Goal: Task Accomplishment & Management: Manage account settings

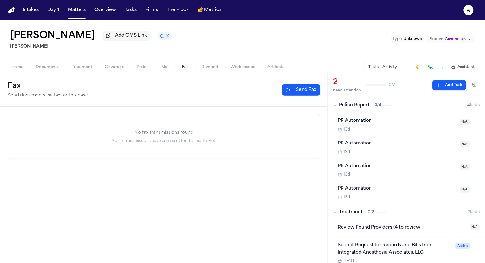
click at [187, 65] on button "Fax" at bounding box center [185, 67] width 19 height 8
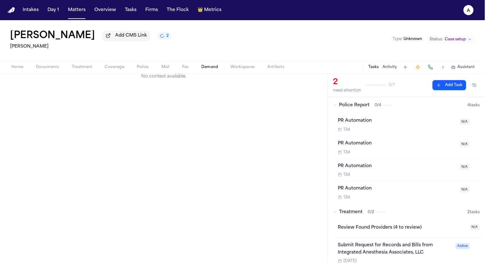
click at [201, 69] on button "Demand" at bounding box center [210, 67] width 30 height 8
select select "**********"
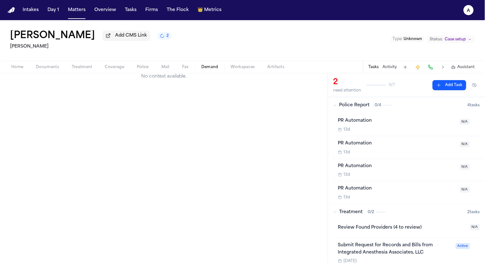
select select "**********"
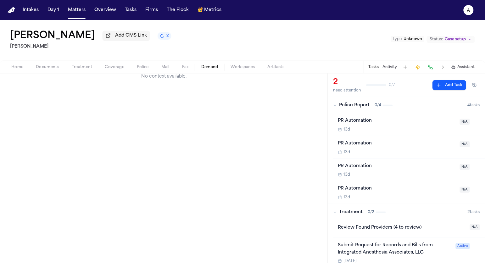
select select "**********"
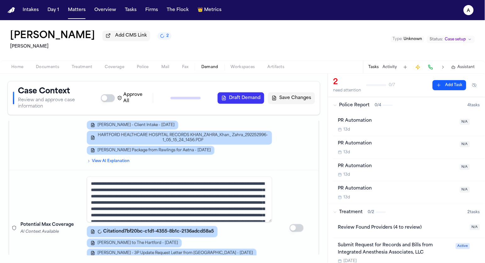
scroll to position [290, 0]
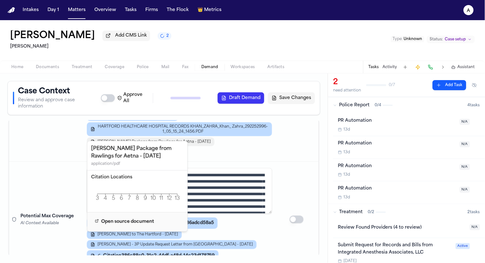
click at [185, 139] on span "Z. Khan - Lien Package from Rawlings for Aetna - 1.14.24" at bounding box center [154, 141] width 113 height 5
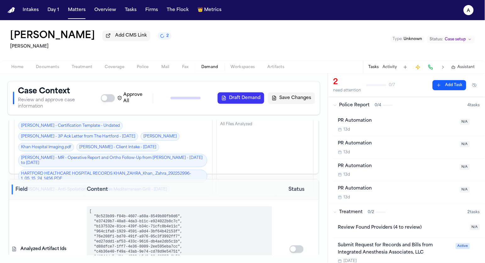
scroll to position [0, 0]
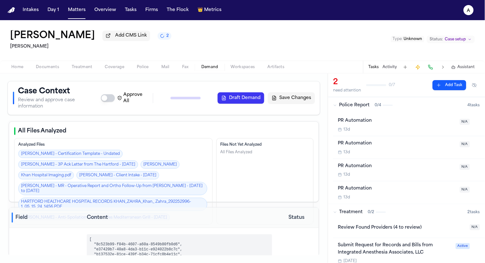
click at [463, 67] on span "Assistant" at bounding box center [466, 67] width 17 height 5
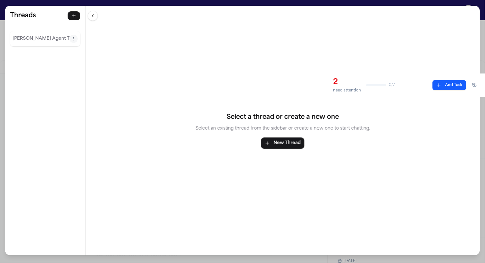
click at [31, 38] on p "[PERSON_NAME] Agent Thread" at bounding box center [41, 39] width 57 height 8
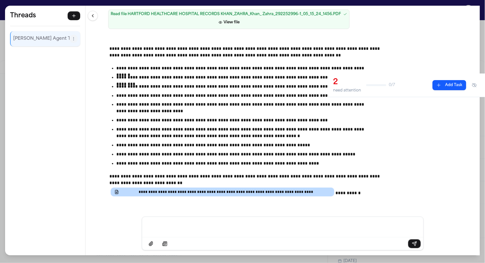
scroll to position [3735, 0]
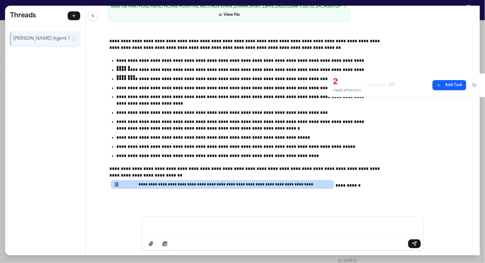
click at [37, 5] on div "**********" at bounding box center [242, 131] width 485 height 263
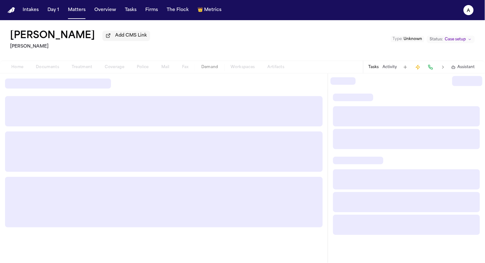
select select "**********"
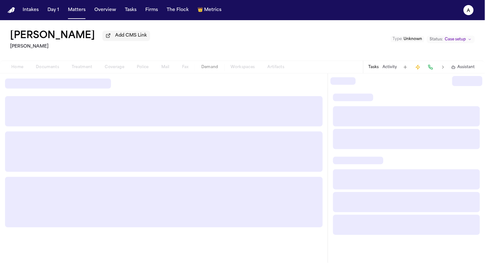
select select "**********"
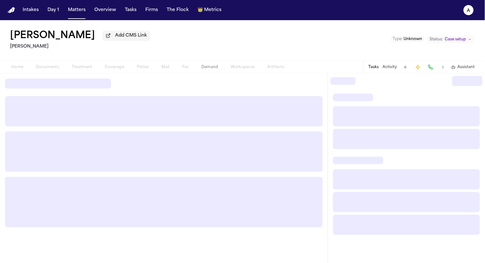
select select "**********"
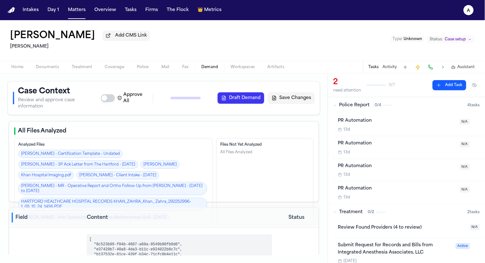
click at [449, 66] on div "Tasks Activity Assistant" at bounding box center [421, 67] width 117 height 12
click at [453, 69] on icon "button" at bounding box center [454, 67] width 4 height 4
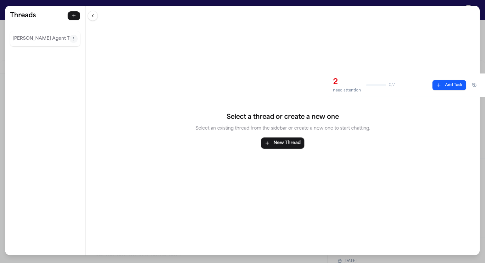
click at [28, 41] on p "Finch Agent Thread" at bounding box center [41, 39] width 57 height 8
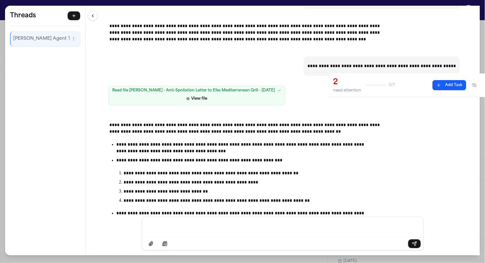
scroll to position [4038, 0]
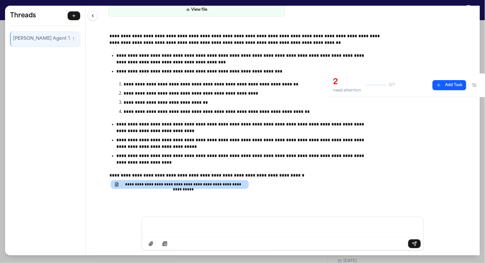
click at [374, 1] on div "**********" at bounding box center [242, 131] width 485 height 263
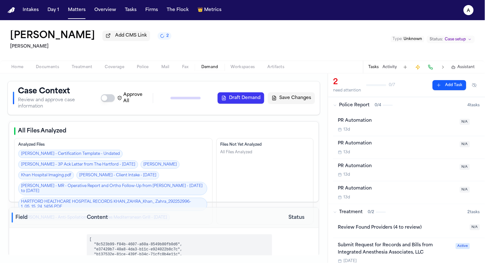
click at [463, 68] on span "Assistant" at bounding box center [466, 67] width 17 height 5
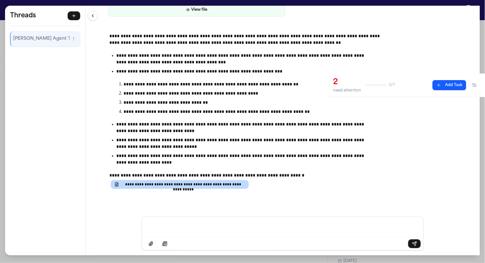
click at [172, 143] on p "**********" at bounding box center [245, 143] width 258 height 13
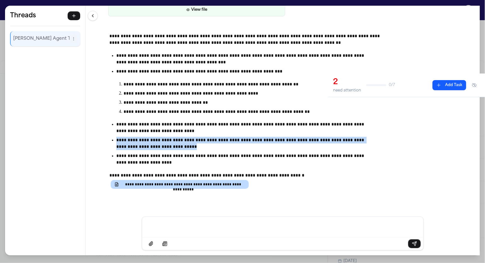
click at [172, 143] on p "**********" at bounding box center [245, 143] width 258 height 13
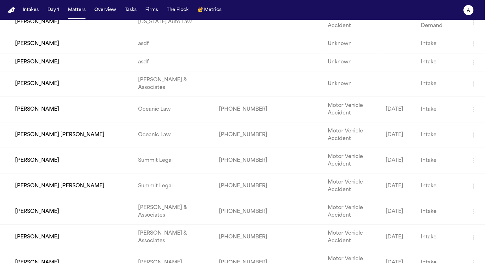
scroll to position [454, 0]
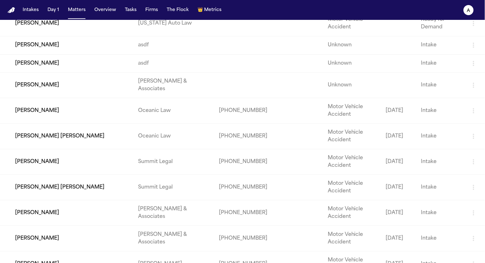
click at [61, 54] on td "[PERSON_NAME]" at bounding box center [66, 45] width 133 height 18
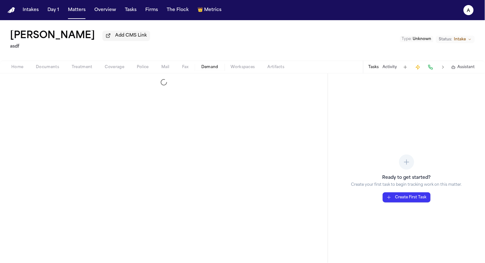
click at [205, 70] on span "Demand" at bounding box center [210, 67] width 17 height 5
select select "**********"
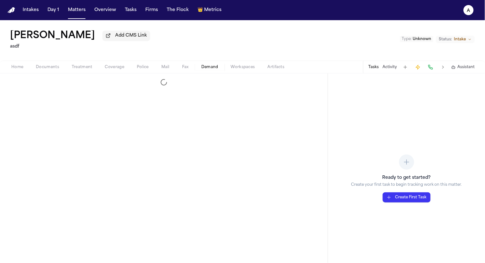
select select "**********"
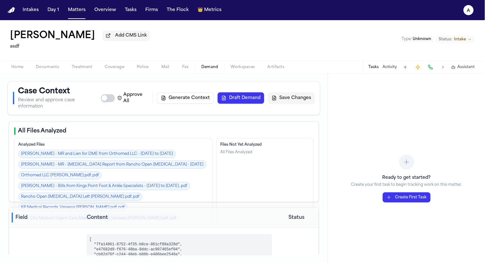
click at [247, 89] on div "Case Context Review and approve case information Approve All Generate Context D…" at bounding box center [164, 97] width 302 height 23
click at [247, 92] on button "Draft Demand" at bounding box center [241, 97] width 47 height 11
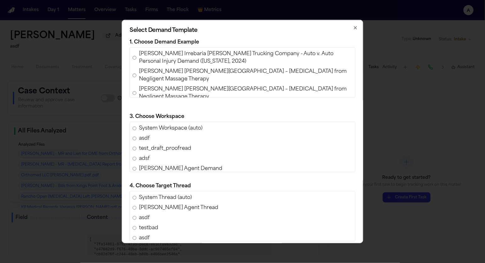
click at [189, 62] on span "Ferdinand Castillo Irrebaria v. Harris Trucking Company - Auto v. Auto Personal…" at bounding box center [246, 57] width 214 height 15
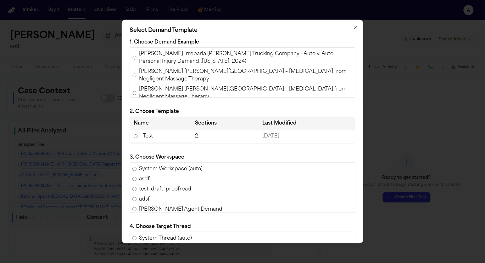
click at [172, 71] on span "Steve Krause v. Parker Palm Springs – Nerve Injury from Negligent Massage Thera…" at bounding box center [246, 75] width 214 height 15
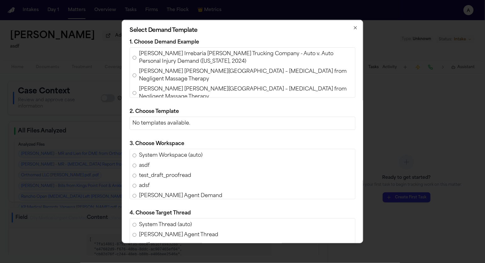
click at [166, 85] on span "Steve Krause v. Parker Palm Springs – Nerve Injury from Negligent Massage Thera…" at bounding box center [246, 92] width 214 height 15
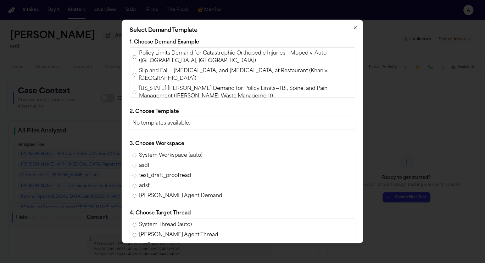
scroll to position [282, 0]
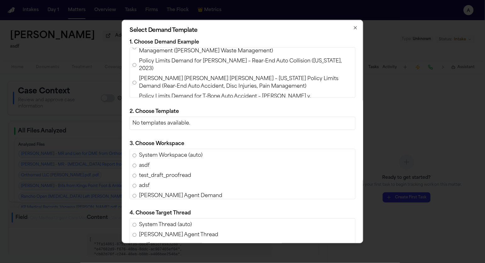
click at [163, 110] on span "Cervical and Lumbar Disc Injuries Requiring ACDF Surgery After Wheel Detachment…" at bounding box center [246, 121] width 214 height 23
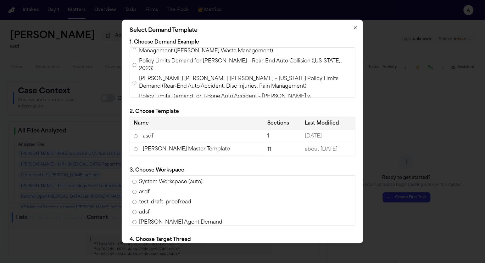
click at [163, 146] on td "Romanow Master Template" at bounding box center [197, 149] width 134 height 13
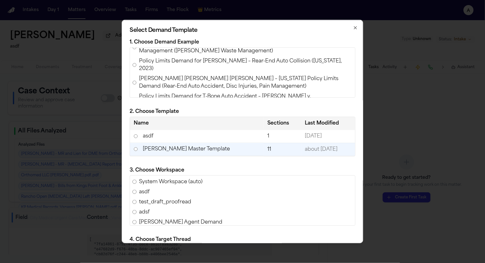
scroll to position [118, 0]
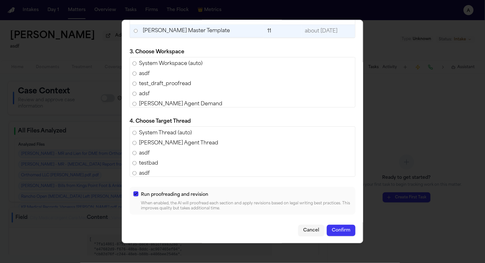
click at [137, 195] on button "button" at bounding box center [135, 193] width 5 height 5
click at [336, 226] on button "Confirm" at bounding box center [341, 229] width 29 height 11
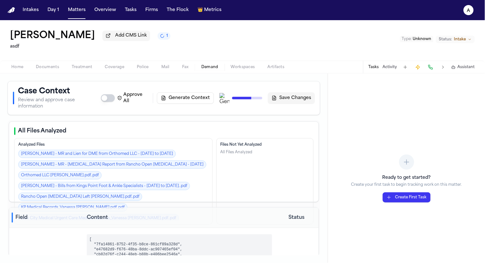
click at [241, 70] on span "Workspaces" at bounding box center [243, 67] width 24 height 5
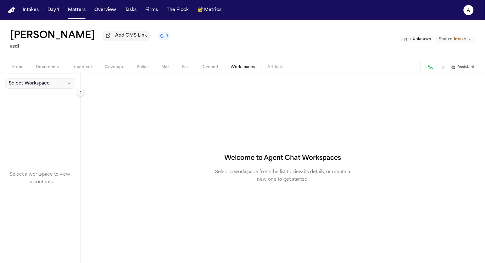
click at [47, 82] on span "Select Workspace" at bounding box center [29, 83] width 41 height 6
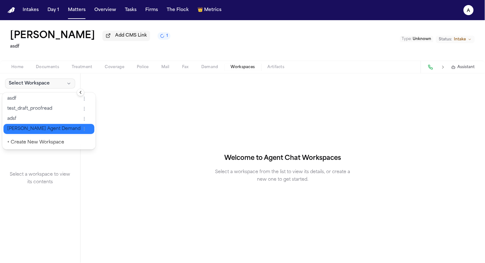
click at [32, 126] on span "[PERSON_NAME] Agent Demand" at bounding box center [43, 129] width 73 height 6
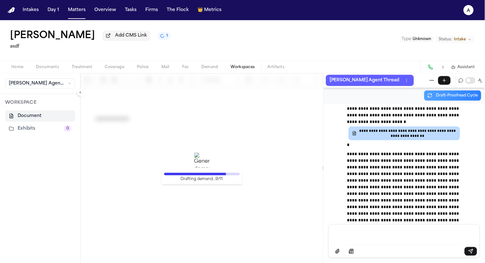
click at [389, 89] on span "**********" at bounding box center [408, 84] width 97 height 10
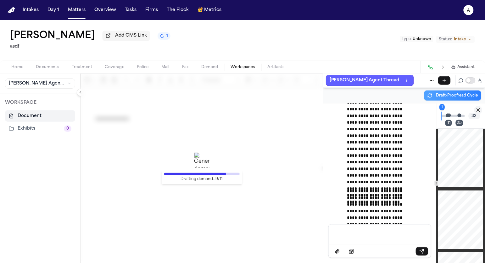
click at [478, 109] on icon "Close citation panel" at bounding box center [479, 110] width 6 height 6
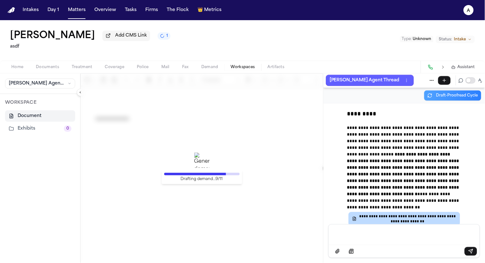
scroll to position [13296, 0]
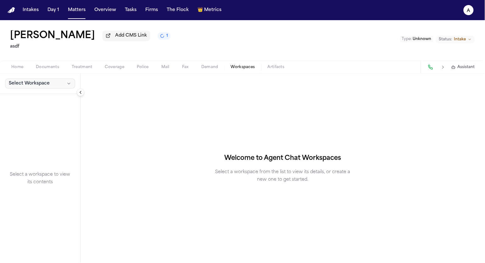
click at [54, 88] on button "Select Workspace" at bounding box center [40, 83] width 70 height 10
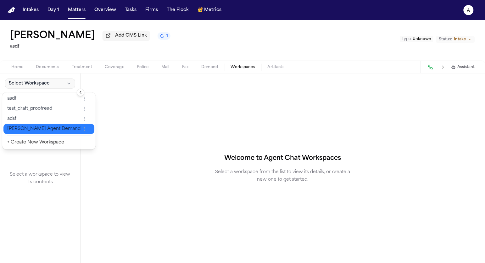
click at [38, 129] on span "[PERSON_NAME] Agent Demand" at bounding box center [43, 129] width 73 height 6
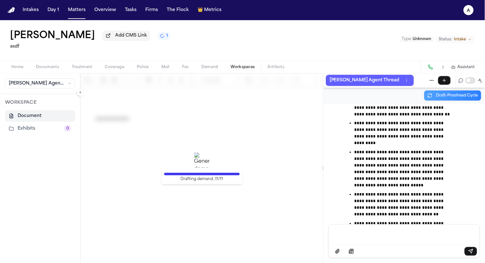
scroll to position [15217, 0]
click at [70, 14] on button "Matters" at bounding box center [76, 9] width 23 height 11
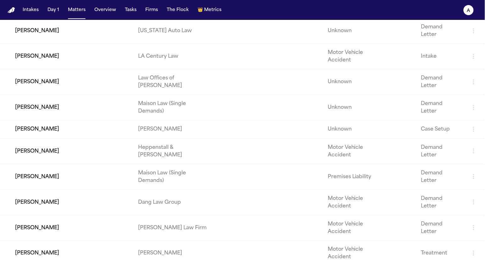
scroll to position [854, 0]
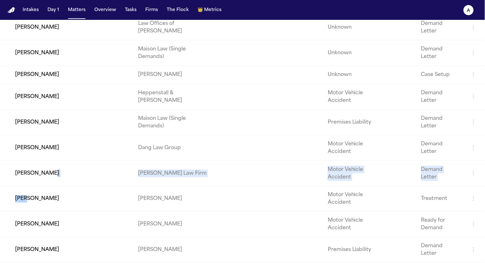
drag, startPoint x: 44, startPoint y: 179, endPoint x: 27, endPoint y: 203, distance: 29.5
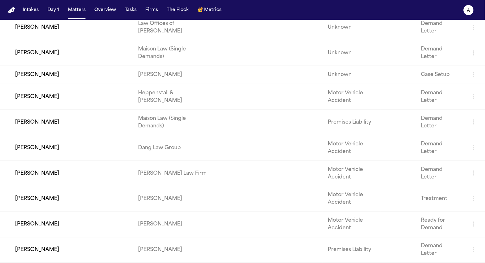
click at [32, 206] on td "[PERSON_NAME]" at bounding box center [66, 199] width 133 height 26
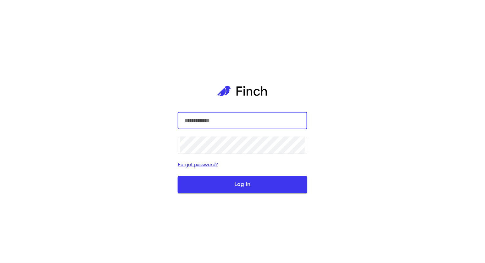
type input "**********"
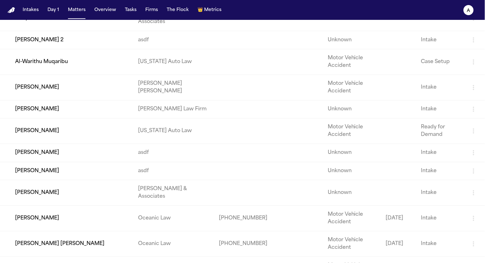
scroll to position [349, 0]
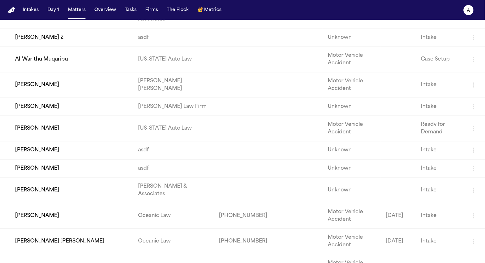
click at [54, 159] on td "[PERSON_NAME]" at bounding box center [66, 150] width 133 height 18
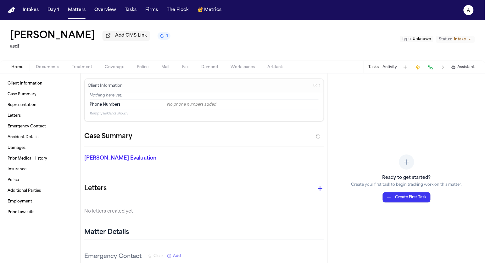
click at [207, 72] on div "Home Documents Treatment Coverage Police Mail Fax Demand Workspaces Artifacts T…" at bounding box center [242, 66] width 485 height 13
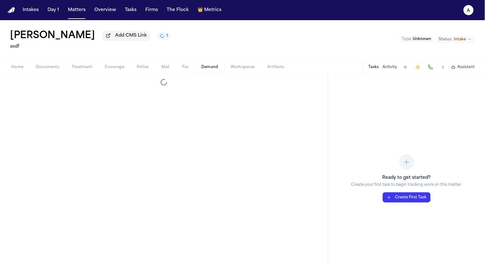
click at [209, 68] on span "Demand" at bounding box center [210, 67] width 17 height 5
select select "**********"
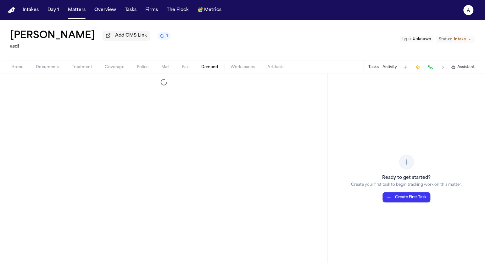
select select "**********"
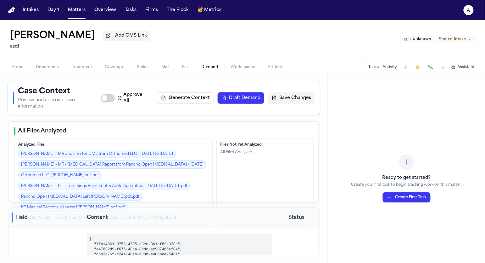
click at [261, 96] on button "Draft Demand" at bounding box center [241, 97] width 47 height 11
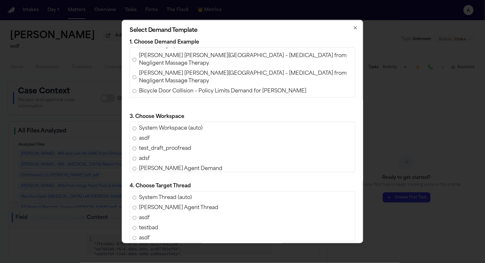
scroll to position [16, 0]
click at [173, 87] on span "Bicycle Door Collision – Policy Limits Demand for [PERSON_NAME]" at bounding box center [223, 91] width 168 height 8
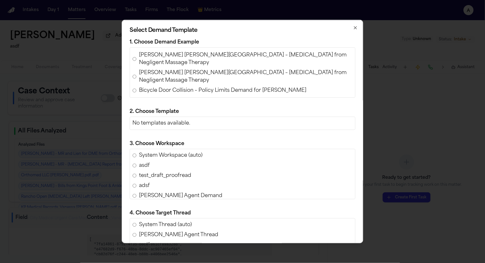
click at [172, 97] on span "Time-Limited Policy Limits Demand – Minor Slip and Fall at [GEOGRAPHIC_DATA] ([…" at bounding box center [246, 104] width 214 height 15
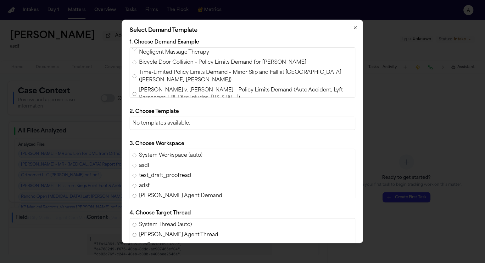
click at [172, 86] on span "[PERSON_NAME] v. [PERSON_NAME] – Policy Limits Demand (Auto Accident, Lyft Pass…" at bounding box center [246, 93] width 214 height 15
click at [173, 104] on span "Policy Limits Demand for [PERSON_NAME] v. [PERSON_NAME] [PERSON_NAME] (AAA Insu…" at bounding box center [246, 111] width 214 height 15
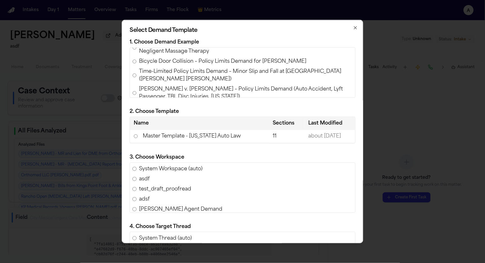
scroll to position [59, 0]
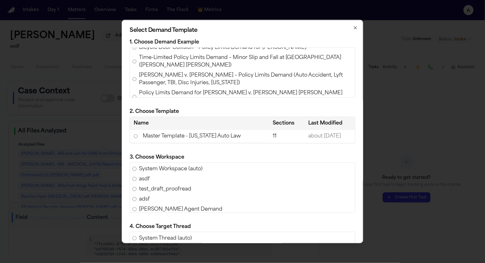
click at [171, 141] on td "Master Template - [US_STATE] Auto Law" at bounding box center [199, 136] width 139 height 13
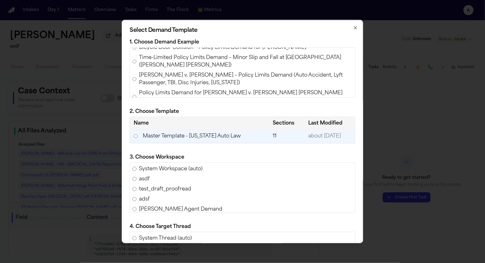
scroll to position [105, 0]
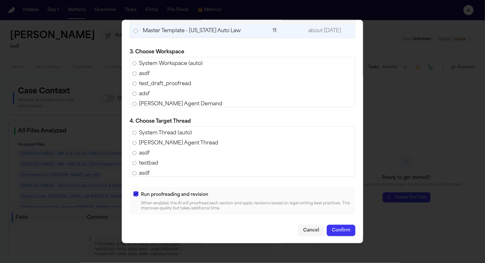
click at [137, 193] on button "button" at bounding box center [135, 193] width 5 height 5
click at [337, 226] on button "Confirm" at bounding box center [341, 229] width 29 height 11
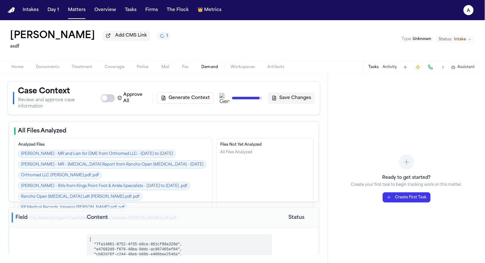
click at [211, 69] on span "Demand" at bounding box center [210, 67] width 17 height 5
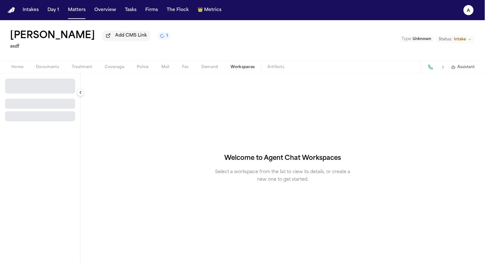
click at [245, 68] on span "Workspaces" at bounding box center [243, 67] width 24 height 5
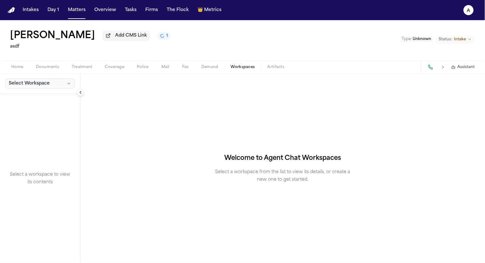
click at [43, 83] on span "Select Workspace" at bounding box center [29, 83] width 41 height 6
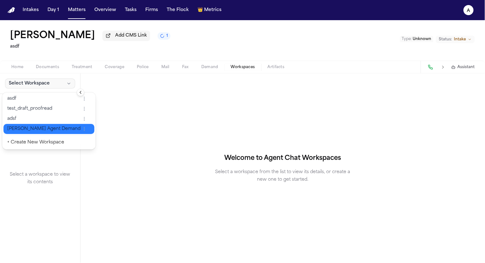
click at [30, 129] on span "[PERSON_NAME] Agent Demand" at bounding box center [43, 129] width 73 height 6
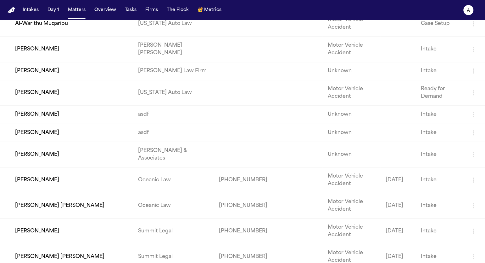
scroll to position [420, 0]
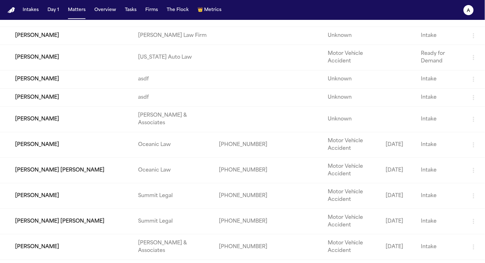
click at [66, 88] on td "[PERSON_NAME]" at bounding box center [66, 79] width 133 height 18
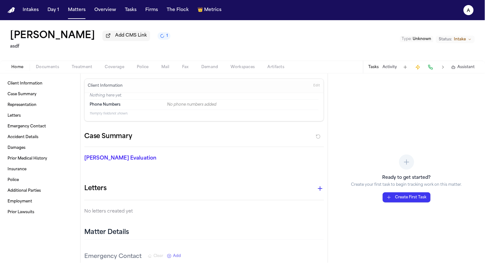
click at [214, 68] on span "Demand" at bounding box center [210, 67] width 17 height 5
select select "**********"
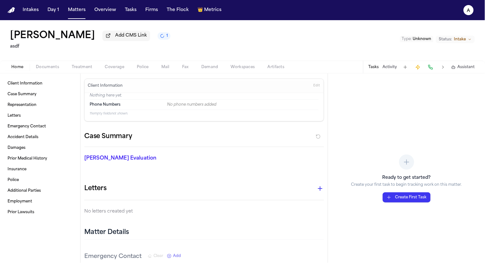
select select "**********"
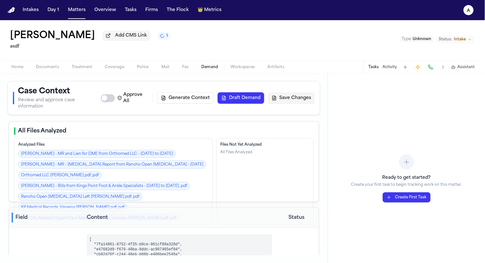
click at [241, 99] on button "Draft Demand" at bounding box center [241, 97] width 47 height 11
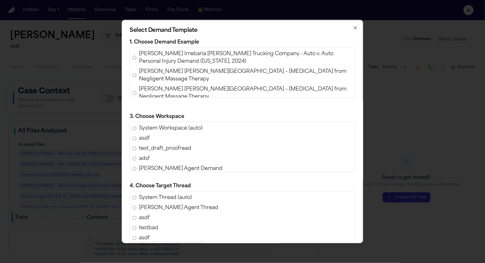
click at [181, 76] on div "Ferdinand Castillo Irrebaria v. Harris Trucking Company - Auto v. Auto Personal…" at bounding box center [243, 72] width 226 height 50
click at [177, 103] on span "Bicycle Door Collision – Policy Limits Demand for Christopher Zeimba" at bounding box center [223, 107] width 168 height 8
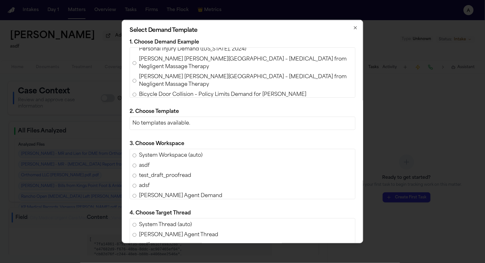
scroll to position [19, 0]
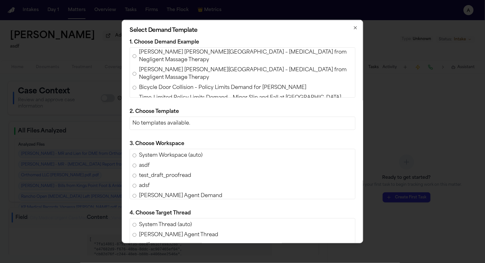
click at [176, 94] on span "Time-Limited Policy Limits Demand – Minor Slip and Fall at Grocery Store (Keira…" at bounding box center [246, 101] width 214 height 15
click at [177, 66] on div "Ferdinand Castillo Irrebaria v. Harris Trucking Company - Auto v. Auto Personal…" at bounding box center [243, 72] width 226 height 50
click at [178, 66] on span "[PERSON_NAME] [PERSON_NAME][GEOGRAPHIC_DATA] – [MEDICAL_DATA] from Negligent Ma…" at bounding box center [246, 73] width 214 height 15
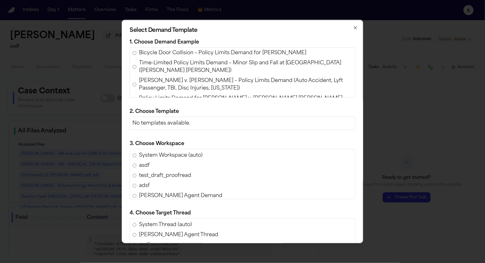
scroll to position [63, 0]
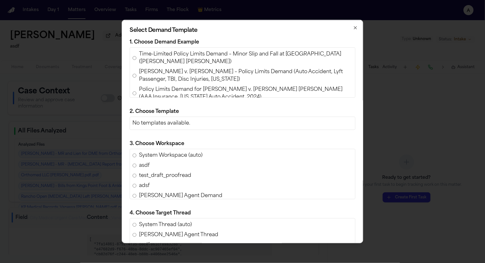
click at [177, 68] on span "[PERSON_NAME] v. [PERSON_NAME] – Policy Limits Demand (Auto Accident, Lyft Pass…" at bounding box center [246, 75] width 214 height 15
click at [174, 86] on span "Policy Limits Demand for [PERSON_NAME] v. [PERSON_NAME] [PERSON_NAME] (AAA Insu…" at bounding box center [246, 93] width 214 height 15
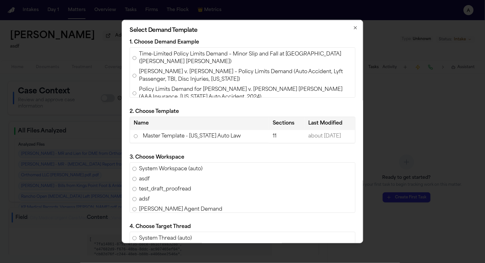
click at [180, 134] on td "Master Template - [US_STATE] Auto Law" at bounding box center [199, 136] width 139 height 13
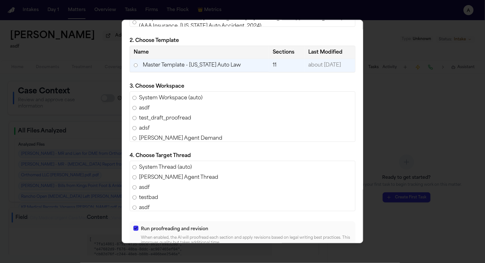
scroll to position [105, 0]
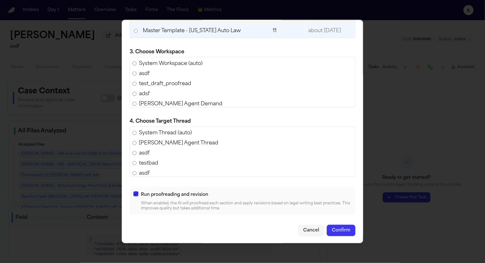
click at [136, 194] on button "button" at bounding box center [135, 193] width 5 height 5
click at [346, 233] on button "Confirm" at bounding box center [341, 229] width 29 height 11
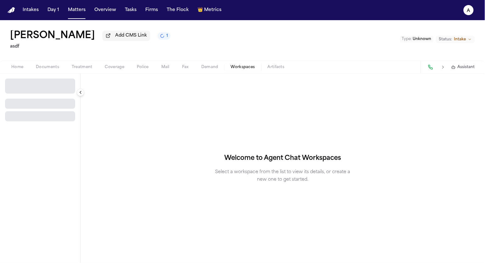
click at [237, 69] on span "Workspaces" at bounding box center [243, 67] width 24 height 5
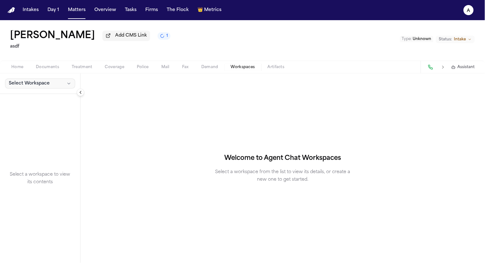
click at [24, 88] on button "Select Workspace" at bounding box center [40, 83] width 70 height 10
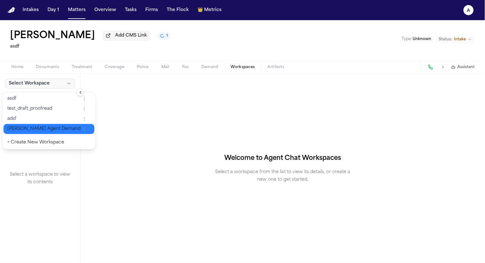
click at [22, 128] on span "[PERSON_NAME] Agent Demand" at bounding box center [43, 129] width 73 height 6
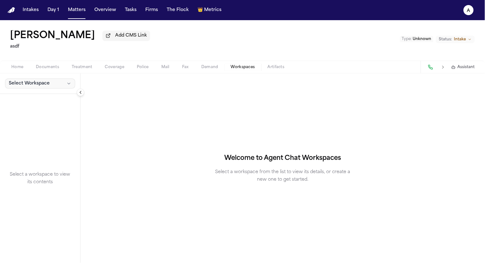
click at [33, 82] on span "Select Workspace" at bounding box center [29, 83] width 41 height 6
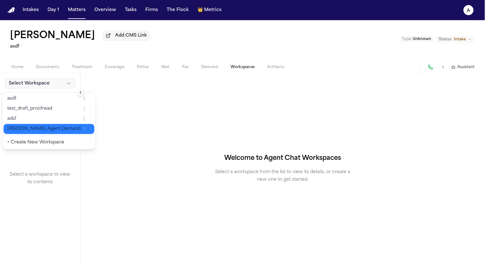
click at [31, 128] on span "[PERSON_NAME] Agent Demand" at bounding box center [43, 129] width 73 height 6
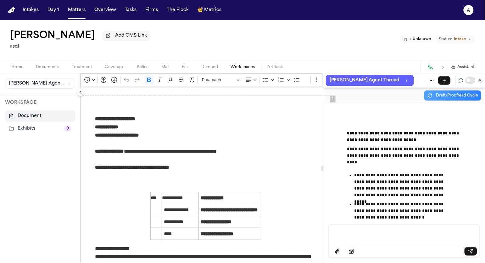
scroll to position [316, 0]
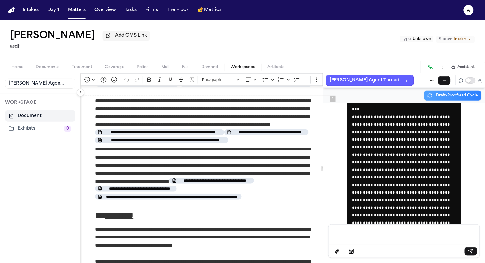
click at [217, 134] on span "**********" at bounding box center [163, 131] width 117 height 5
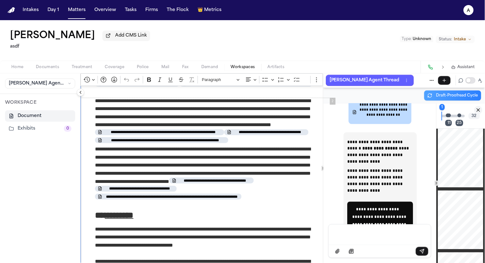
click at [478, 111] on icon "Close citation panel" at bounding box center [479, 110] width 6 height 6
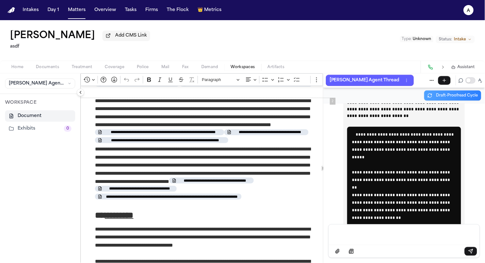
scroll to position [17695, 0]
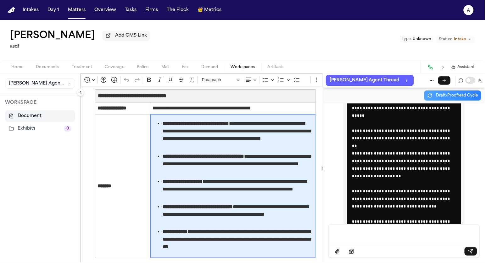
click at [223, 200] on span "**********" at bounding box center [238, 189] width 151 height 23
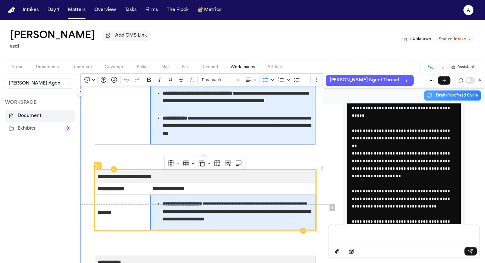
click at [224, 230] on td "**********" at bounding box center [232, 212] width 165 height 35
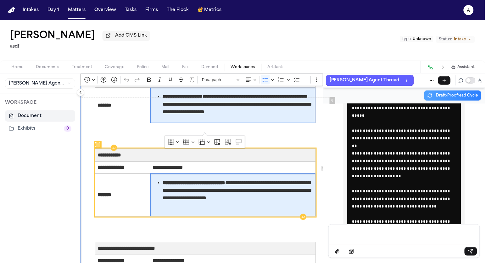
click at [216, 209] on span "**********" at bounding box center [238, 194] width 151 height 30
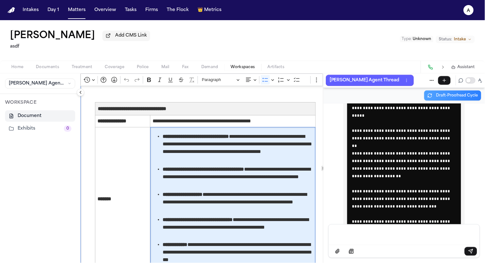
click at [216, 213] on span "**********" at bounding box center [238, 201] width 151 height 23
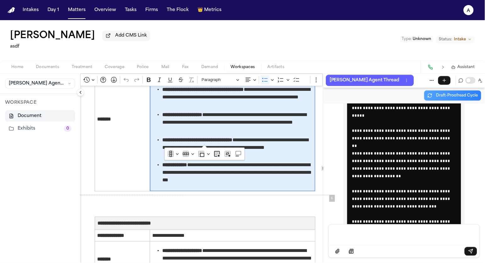
scroll to position [1458, 0]
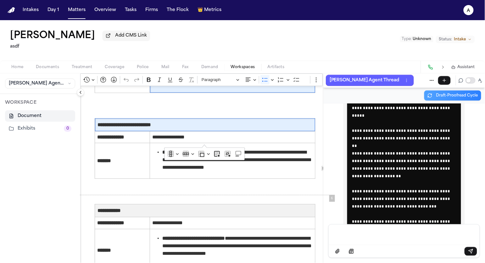
click at [249, 128] on span "**********" at bounding box center [205, 125] width 215 height 8
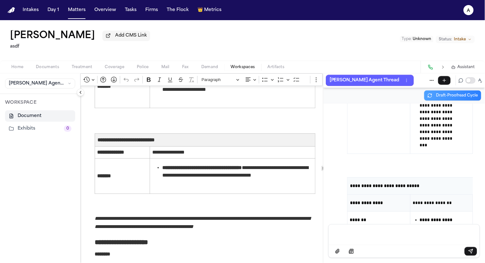
scroll to position [1692, 0]
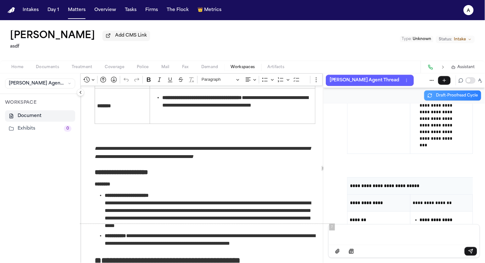
click at [210, 141] on p "Rich Text Editor. Editing area: main. Press ⌥0 for help." at bounding box center [205, 136] width 221 height 16
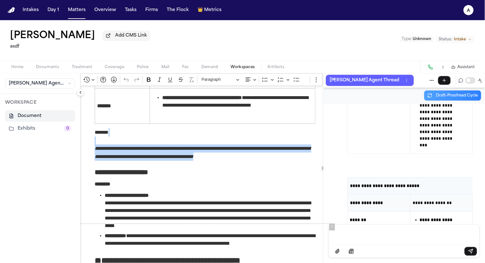
drag, startPoint x: 210, startPoint y: 147, endPoint x: 235, endPoint y: 163, distance: 29.3
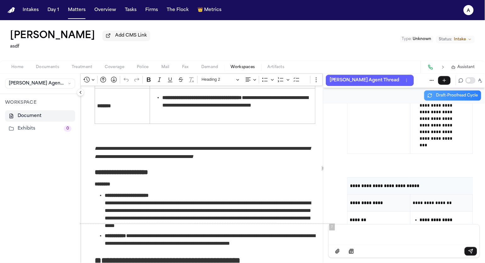
click at [231, 177] on h3 "**********" at bounding box center [205, 171] width 221 height 9
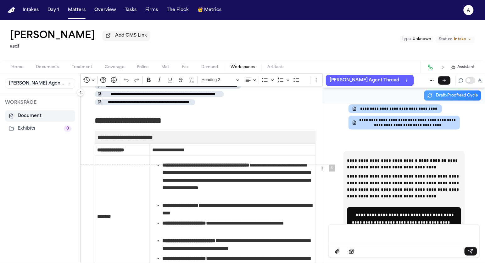
scroll to position [1083, 0]
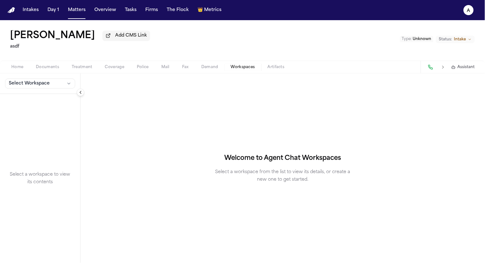
click at [58, 96] on div "Select a workspace to view its contents" at bounding box center [40, 178] width 80 height 169
click at [58, 84] on button "Select Workspace" at bounding box center [40, 83] width 70 height 10
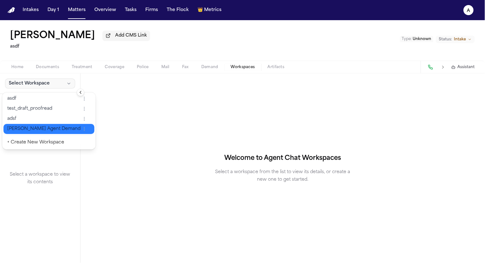
click at [35, 132] on button "[PERSON_NAME] Agent Demand" at bounding box center [48, 129] width 91 height 10
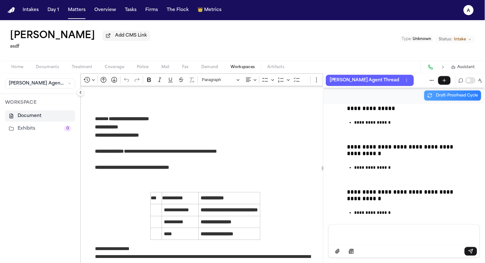
scroll to position [23831, 0]
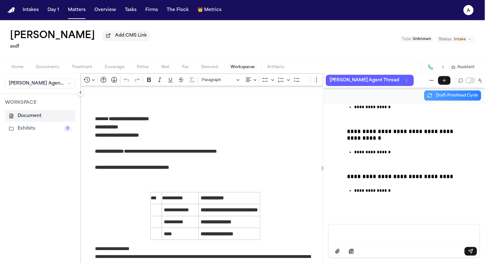
click at [204, 64] on div "Home Documents Treatment Coverage Police Mail Fax Demand Workspaces Artifacts A…" at bounding box center [242, 66] width 485 height 13
click at [204, 67] on span "Demand" at bounding box center [210, 67] width 17 height 5
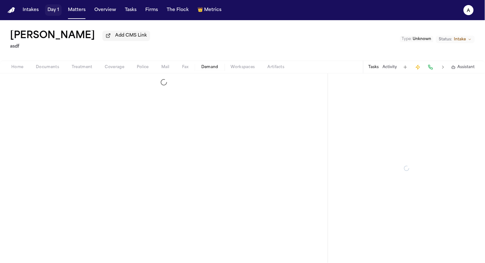
select select "**********"
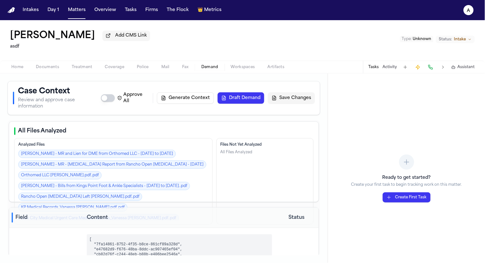
click at [233, 95] on button "Draft Demand" at bounding box center [241, 97] width 47 height 11
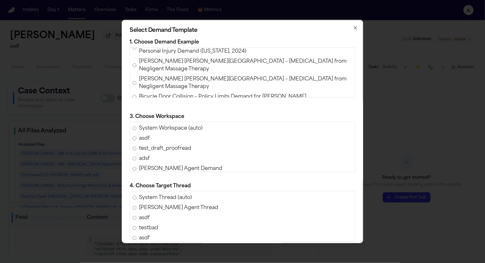
scroll to position [15, 0]
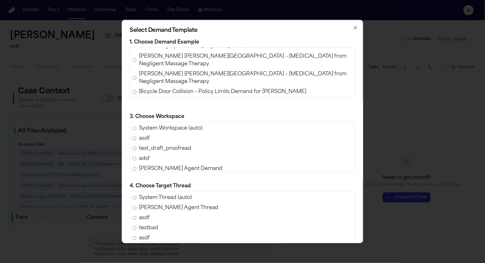
click at [175, 88] on span "Bicycle Door Collision – Policy Limits Demand for Christopher Zeimba" at bounding box center [223, 92] width 168 height 8
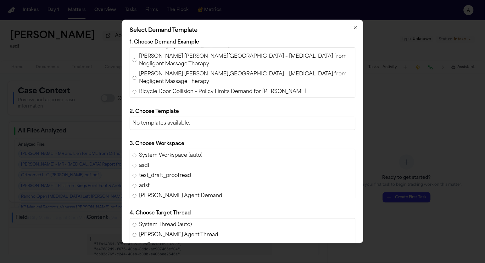
scroll to position [25, 0]
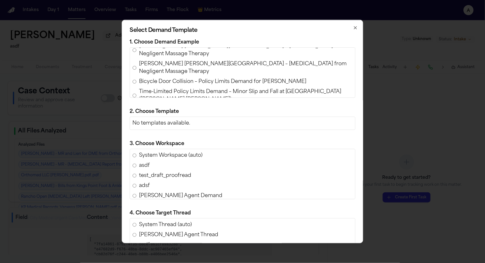
click at [175, 88] on span "Time-Limited Policy Limits Demand – Minor Slip and Fall at Grocery Store (Keira…" at bounding box center [246, 95] width 214 height 15
click at [166, 105] on span "Morgan Serra v. Wendy Rodriguez – Policy Limits Demand (Auto Accident, Lyft Pas…" at bounding box center [246, 112] width 214 height 15
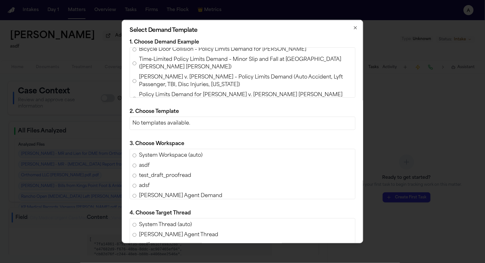
scroll to position [72, 0]
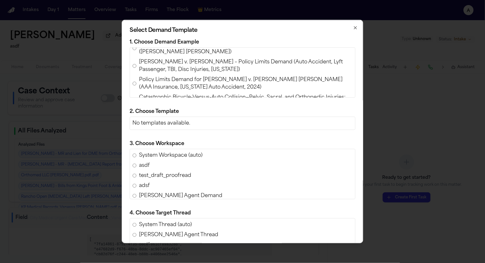
click at [166, 76] on span "Policy Limits Demand for Luke Bartholomew Wilson v. Wissam Walid Laham (AAA Ins…" at bounding box center [246, 83] width 214 height 15
click at [165, 94] on span "Catastrophic Bicycle-Versus-Auto Collision—Pelvic, Sacral, and Orthopedic Injur…" at bounding box center [246, 101] width 214 height 15
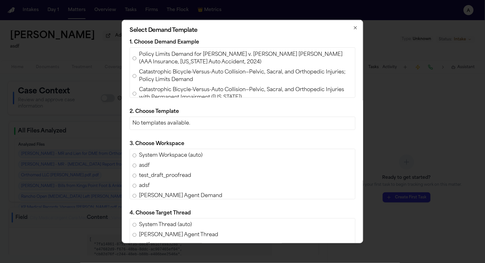
scroll to position [96, 0]
click at [165, 87] on span "Catastrophic Bicycle-Versus-Auto Collision—Pelvic, Sacral, and Orthopedic Injur…" at bounding box center [246, 94] width 214 height 15
click at [161, 105] on span "Policy Limits Demand for Catastrophic Orthopedic Injuries – Moped v. Vehicle, B…" at bounding box center [246, 116] width 214 height 23
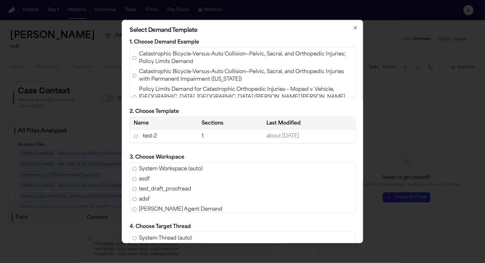
click at [161, 111] on span "Policy Limits Demand for Catastrophic Orthopedic Injuries – Moped v. Vehicle (B…" at bounding box center [246, 118] width 214 height 15
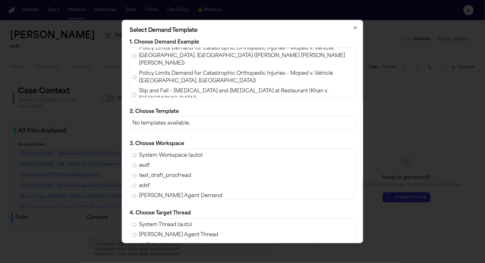
scroll to position [157, 0]
click at [157, 87] on span "Slip and Fall – Hip Fracture and Arthroplasty at Restaurant (Khan v. Efes Medit…" at bounding box center [246, 94] width 214 height 15
click at [155, 104] on span "Catastrophic Bicycle-Versus-Auto Collision—Pelvic, Sacral, and Orthopedic Injur…" at bounding box center [246, 115] width 214 height 23
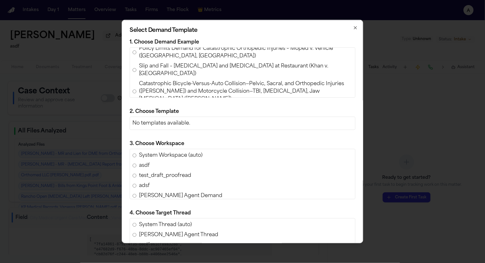
scroll to position [198, 0]
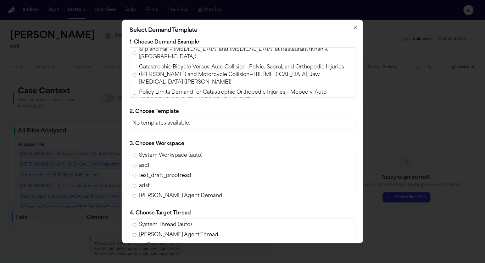
click at [150, 88] on span "Policy Limits Demand for Catastrophic Orthopedic Injuries – Moped v. Auto (Bron…" at bounding box center [246, 95] width 214 height 15
click at [150, 106] on span "Slip and Fall – Hip Fracture and Arthroplasty at Restaurant (Khan v. Efes Medit…" at bounding box center [246, 113] width 214 height 15
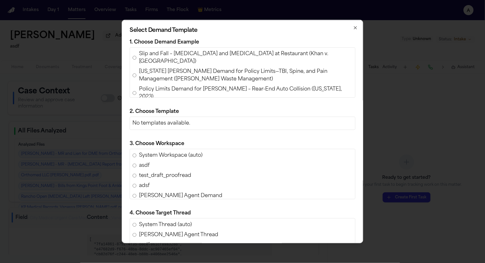
scroll to position [268, 0]
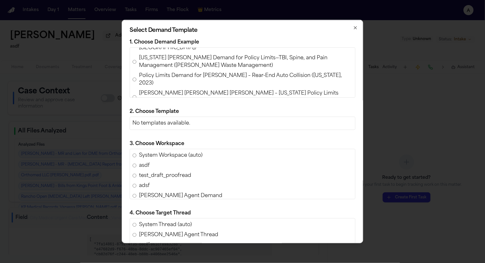
click at [160, 56] on div "Ferdinand Castillo Irrebaria v. Harris Trucking Company - Auto v. Auto Personal…" at bounding box center [243, 72] width 226 height 50
click at [160, 72] on span "Policy Limits Demand for Saira Pineda Bonilla – Rear-End Auto Collision (Texas,…" at bounding box center [246, 79] width 214 height 15
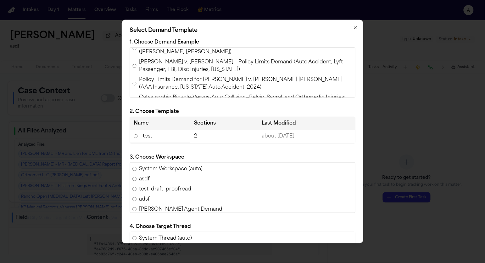
scroll to position [0, 0]
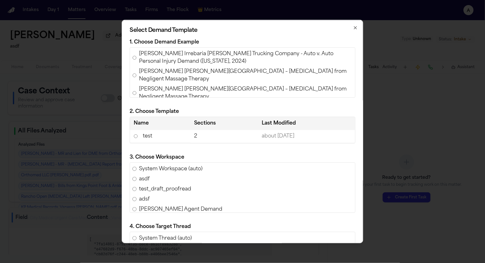
click at [160, 64] on span "Ferdinand Castillo Irrebaria v. Harris Trucking Company - Auto v. Auto Personal…" at bounding box center [246, 57] width 214 height 15
click at [157, 85] on span "Steve Krause v. Parker Palm Springs – Nerve Injury from Negligent Massage Thera…" at bounding box center [246, 92] width 214 height 15
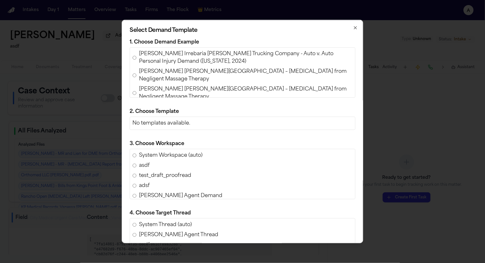
click at [157, 103] on span "Bicycle Door Collision – Policy Limits Demand for Christopher Zeimba" at bounding box center [223, 107] width 168 height 8
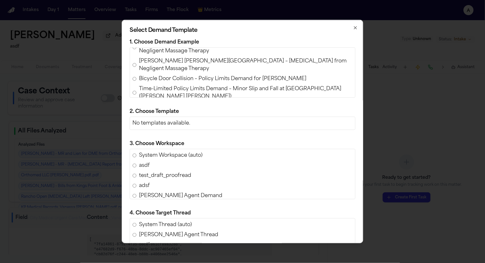
scroll to position [21, 0]
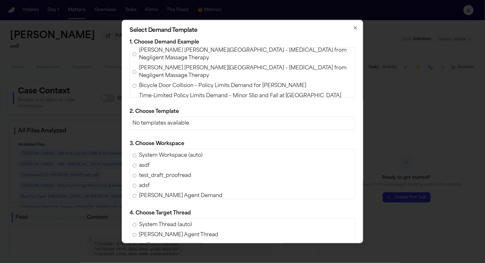
click at [156, 92] on span "Time-Limited Policy Limits Demand – Minor Slip and Fall at Grocery Store (Keira…" at bounding box center [246, 99] width 214 height 15
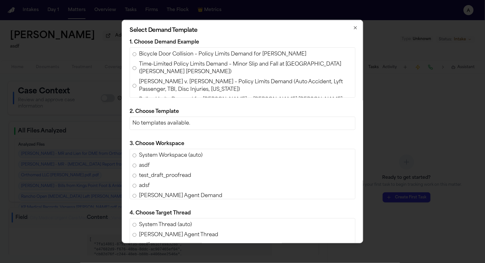
scroll to position [61, 0]
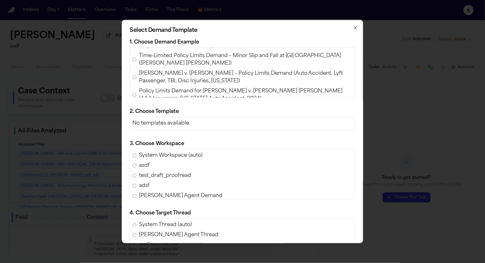
click at [161, 70] on span "Morgan Serra v. Wendy Rodriguez – Policy Limits Demand (Auto Accident, Lyft Pas…" at bounding box center [246, 77] width 214 height 15
click at [156, 87] on span "Policy Limits Demand for Luke Bartholomew Wilson v. Wissam Walid Laham (AAA Ins…" at bounding box center [246, 94] width 214 height 15
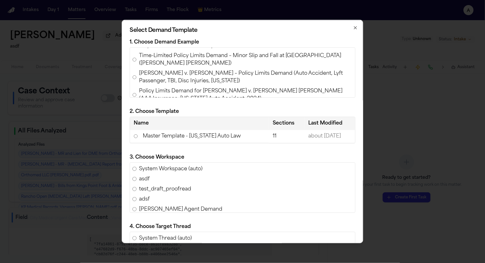
click at [160, 135] on td "Master Template - Michigan Auto Law" at bounding box center [199, 136] width 139 height 13
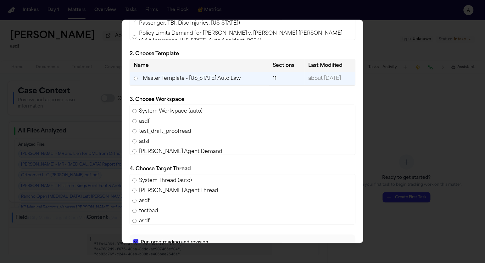
scroll to position [105, 0]
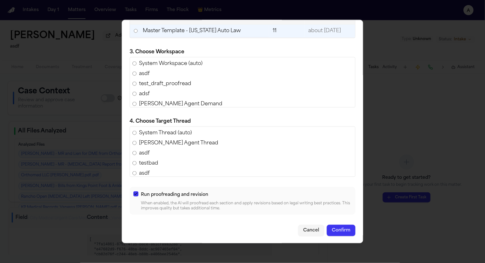
click at [135, 194] on button "button" at bounding box center [135, 193] width 5 height 5
click at [342, 232] on button "Confirm" at bounding box center [341, 229] width 29 height 11
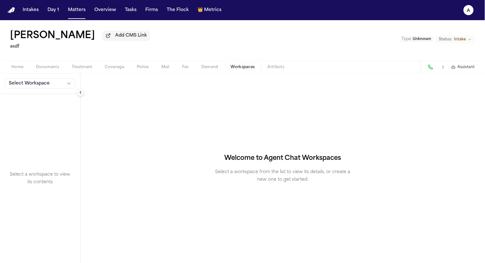
click at [230, 69] on button "Workspaces" at bounding box center [243, 67] width 37 height 8
click at [44, 85] on span "Select Workspace" at bounding box center [29, 83] width 41 height 6
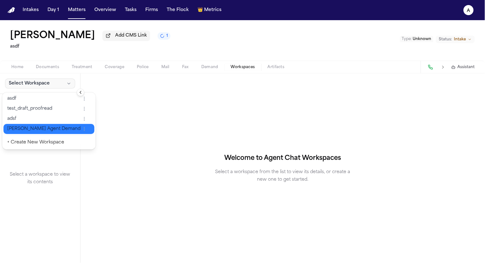
click at [38, 131] on span "[PERSON_NAME] Agent Demand" at bounding box center [43, 129] width 73 height 6
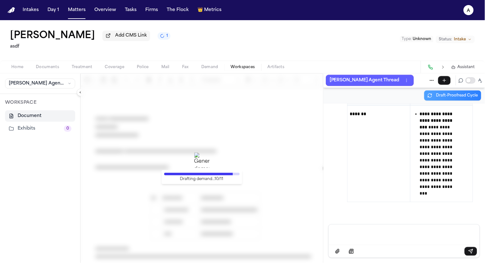
scroll to position [19599, 0]
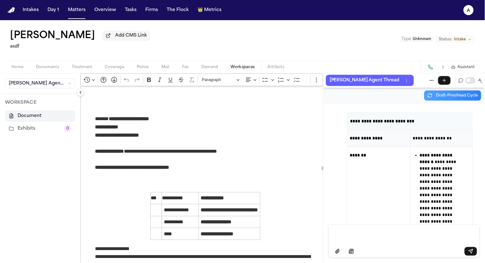
click at [217, 67] on span "Demand" at bounding box center [210, 67] width 17 height 5
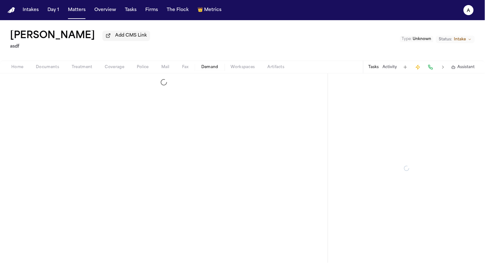
select select "**********"
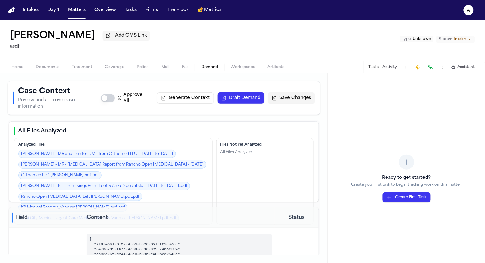
click at [250, 99] on button "Draft Demand" at bounding box center [241, 97] width 47 height 11
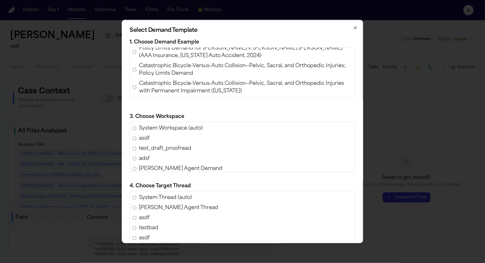
scroll to position [227, 0]
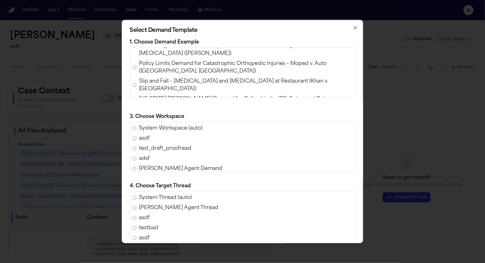
click at [178, 95] on span "Texas Stowers Demand for Policy Limits—TBI, Spine, and Pain Management (Hernand…" at bounding box center [246, 102] width 214 height 15
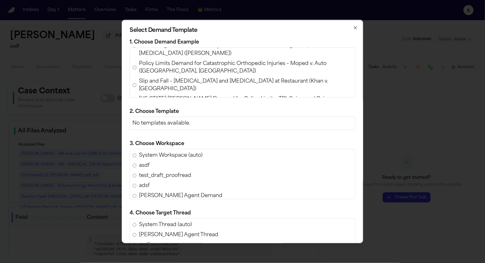
click at [176, 113] on span "Policy Limits Demand for Saira Pineda Bonilla – Rear-End Auto Collision (Texas,…" at bounding box center [246, 120] width 214 height 15
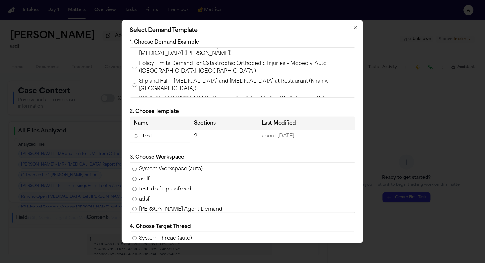
click at [178, 77] on span "Slip and Fall – Hip Fracture and Arthroplasty at Restaurant (Khan v. Efes Medit…" at bounding box center [246, 84] width 214 height 15
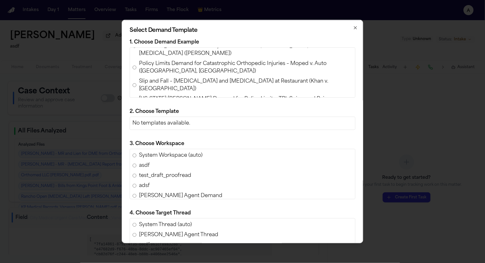
scroll to position [198, 0]
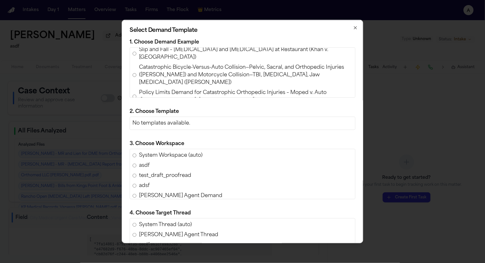
click at [173, 89] on span "Policy Limits Demand for Catastrophic Orthopedic Injuries – Moped v. Auto (Bron…" at bounding box center [246, 96] width 214 height 15
click at [174, 64] on span "Catastrophic Bicycle-Versus-Auto Collision—Pelvic, Sacral, and Orthopedic Injur…" at bounding box center [246, 75] width 214 height 23
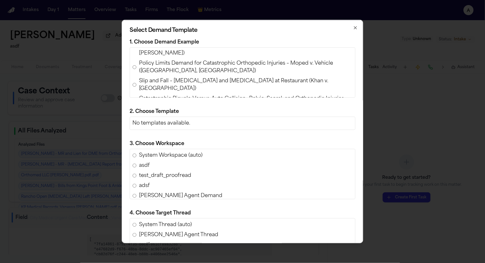
click at [174, 77] on span "Slip and Fall – Hip Fracture and Arthroplasty at Restaurant (Khan v. Efes Medit…" at bounding box center [246, 84] width 214 height 15
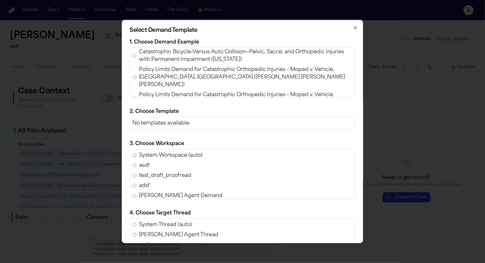
scroll to position [126, 0]
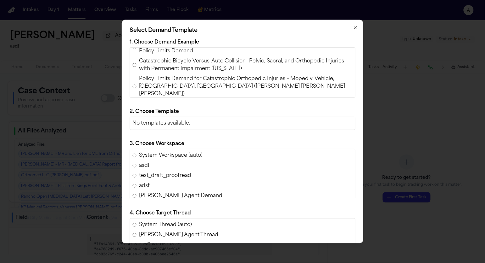
click at [166, 75] on span "Policy Limits Demand for Catastrophic Orthopedic Injuries – Moped v. Vehicle, B…" at bounding box center [246, 86] width 214 height 23
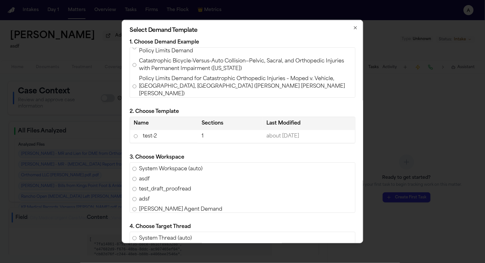
click at [166, 100] on span "Policy Limits Demand for Catastrophic Orthopedic Injuries – Moped v. Vehicle (B…" at bounding box center [246, 107] width 214 height 15
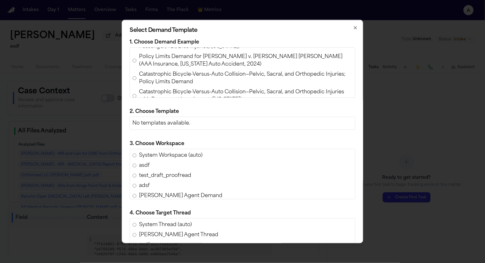
scroll to position [95, 0]
click at [166, 89] on span "Catastrophic Bicycle-Versus-Auto Collision—Pelvic, Sacral, and Orthopedic Injur…" at bounding box center [246, 96] width 214 height 15
click at [171, 71] on span "Catastrophic Bicycle-Versus-Auto Collision—Pelvic, Sacral, and Orthopedic Injur…" at bounding box center [246, 78] width 214 height 15
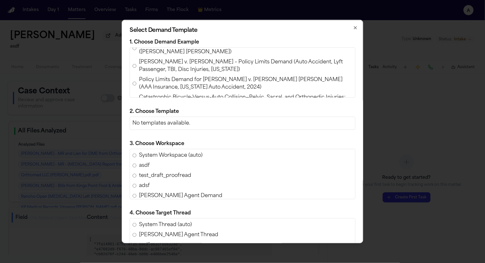
click at [171, 76] on span "Policy Limits Demand for Luke Bartholomew Wilson v. Wissam Walid Laham (AAA Ins…" at bounding box center [246, 83] width 214 height 15
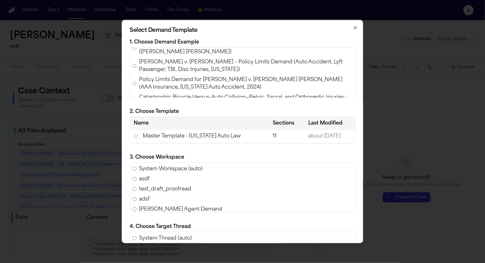
click at [180, 140] on td "Master Template - Michigan Auto Law" at bounding box center [199, 136] width 139 height 13
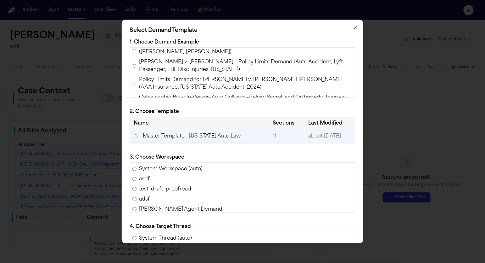
scroll to position [105, 0]
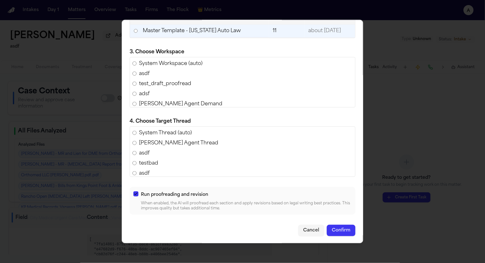
click at [345, 231] on button "Confirm" at bounding box center [341, 229] width 29 height 11
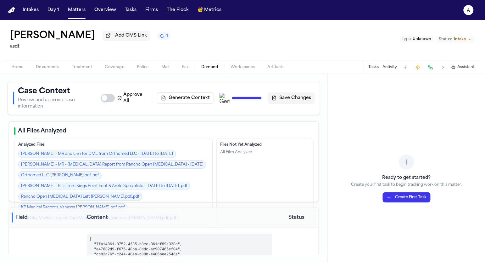
click at [240, 69] on span "Workspaces" at bounding box center [243, 67] width 24 height 5
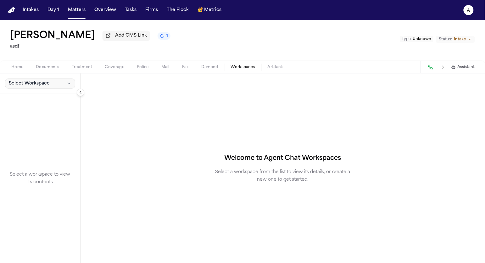
click at [38, 86] on span "Select Workspace" at bounding box center [29, 83] width 41 height 6
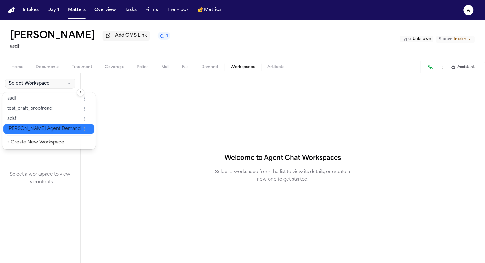
click at [28, 128] on span "Finch Agent Demand" at bounding box center [43, 129] width 73 height 6
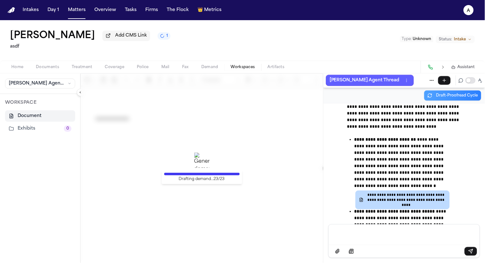
scroll to position [38204, 0]
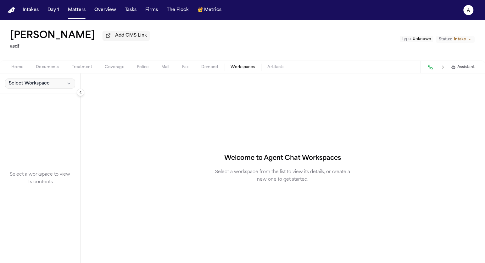
click at [43, 83] on span "Select Workspace" at bounding box center [29, 83] width 41 height 6
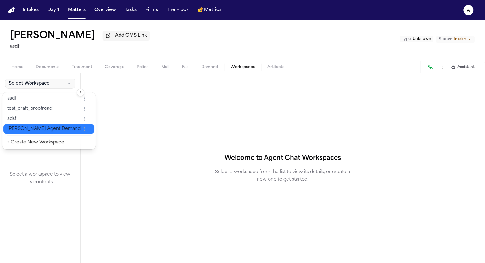
click at [29, 125] on button "[PERSON_NAME] Agent Demand" at bounding box center [48, 129] width 91 height 10
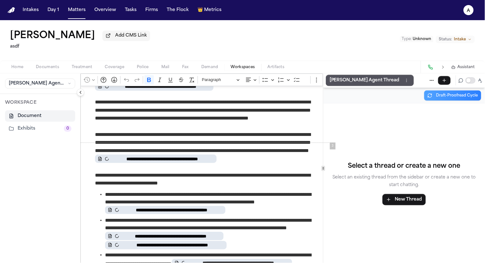
scroll to position [586, 0]
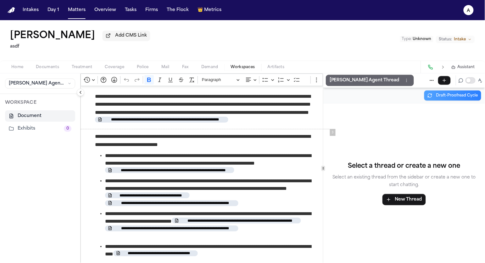
click at [332, 78] on p "[PERSON_NAME] Agent Thread" at bounding box center [365, 81] width 70 height 8
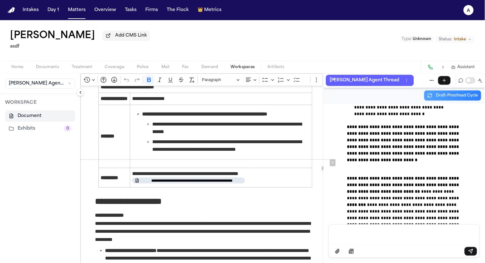
scroll to position [2006, 0]
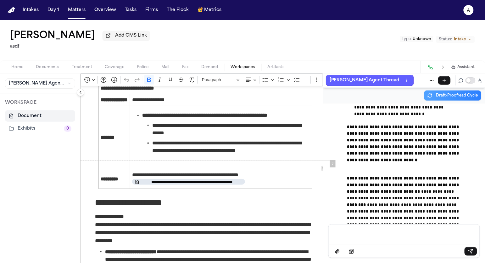
click at [220, 68] on button "Demand" at bounding box center [210, 67] width 30 height 8
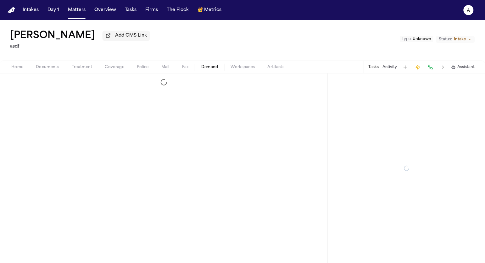
select select "**********"
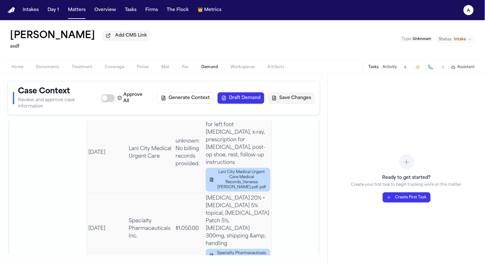
scroll to position [1048, 0]
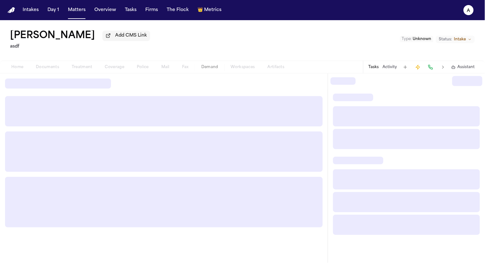
select select "**********"
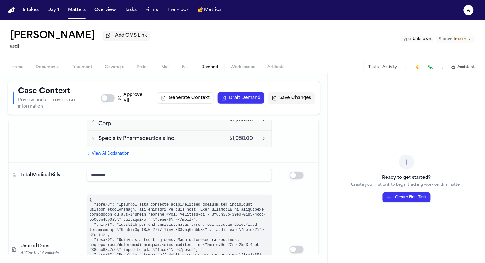
scroll to position [1035, 0]
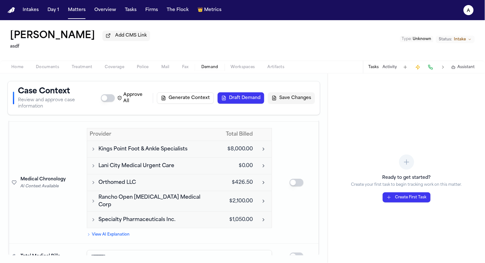
click at [94, 146] on icon "Toggle Kings Point Foot & Ankle Specialists visits" at bounding box center [93, 148] width 5 height 5
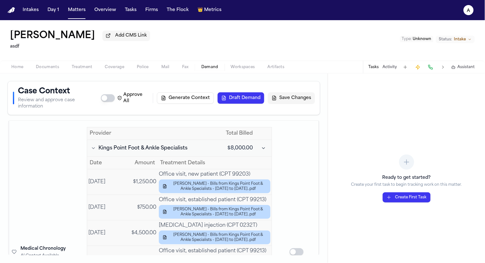
scroll to position [1035, 0]
click at [91, 146] on icon "Toggle Kings Point Foot & Ankle Specialists visits" at bounding box center [93, 148] width 5 height 5
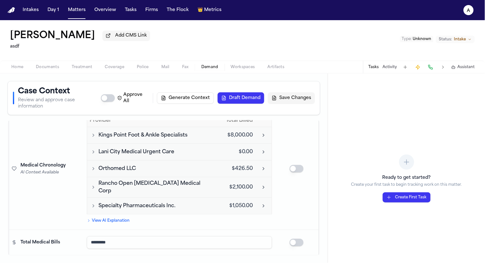
scroll to position [1040, 0]
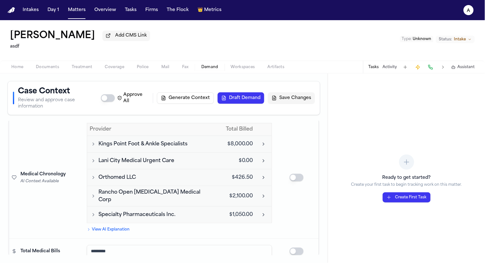
click at [96, 157] on button "Lani City Medical Urgent Care" at bounding box center [151, 161] width 123 height 8
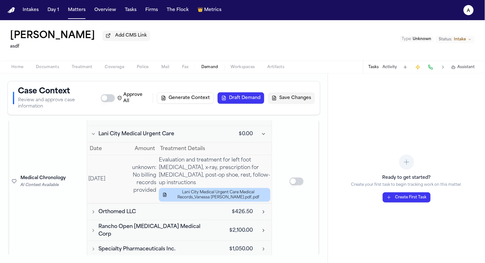
click at [95, 131] on icon "Toggle Lani City Medical Urgent Care visits" at bounding box center [93, 133] width 5 height 5
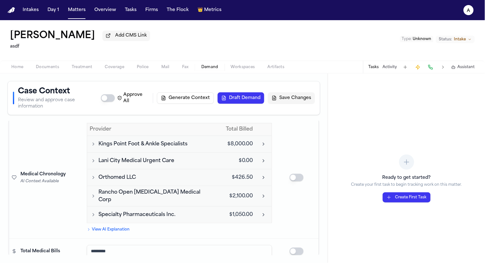
click at [95, 158] on icon "Toggle Lani City Medical Urgent Care visits" at bounding box center [93, 160] width 5 height 5
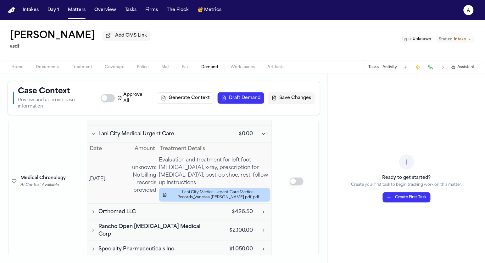
scroll to position [1058, 0]
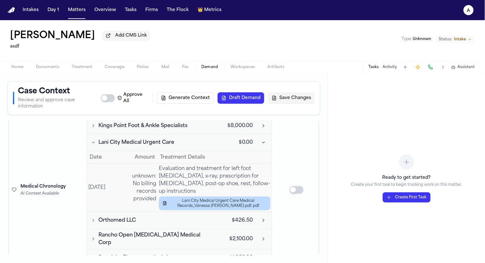
click at [93, 140] on icon "Toggle Lani City Medical Urgent Care visits" at bounding box center [93, 142] width 5 height 5
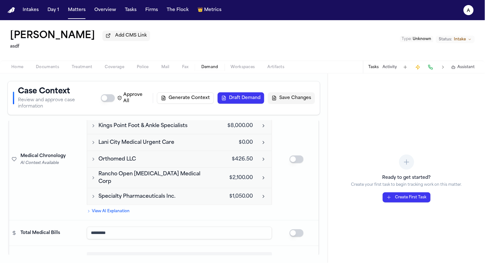
scroll to position [1031, 0]
